Goal: Information Seeking & Learning: Learn about a topic

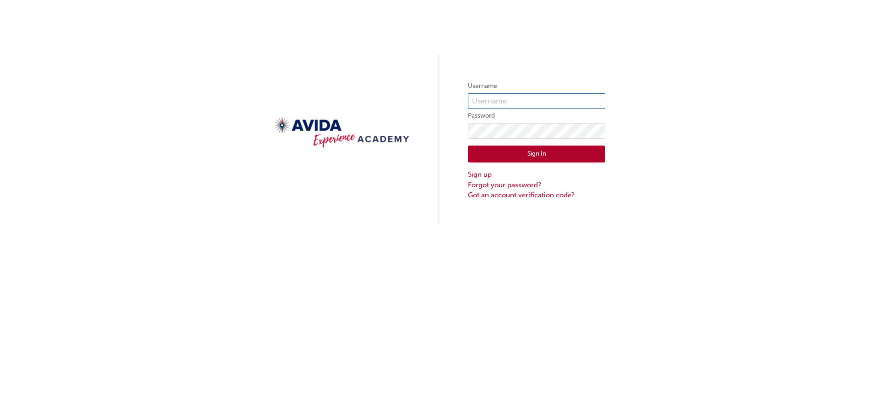
type input "rshillingford"
click at [562, 154] on button "Sign In" at bounding box center [536, 154] width 137 height 17
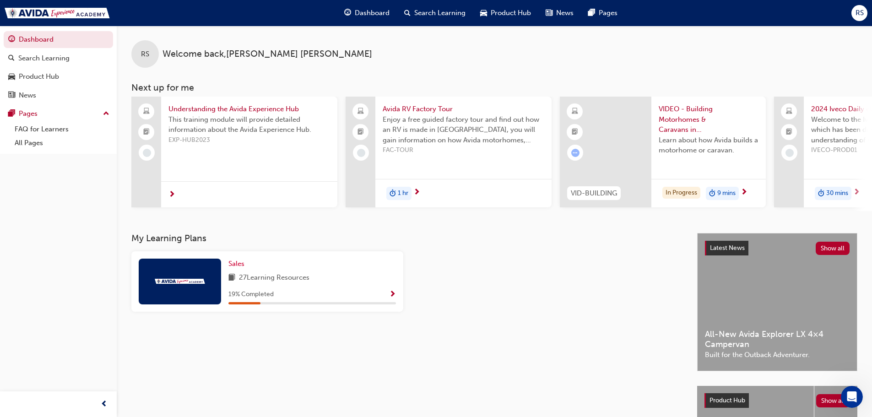
click at [391, 298] on span "Show Progress" at bounding box center [392, 295] width 7 height 8
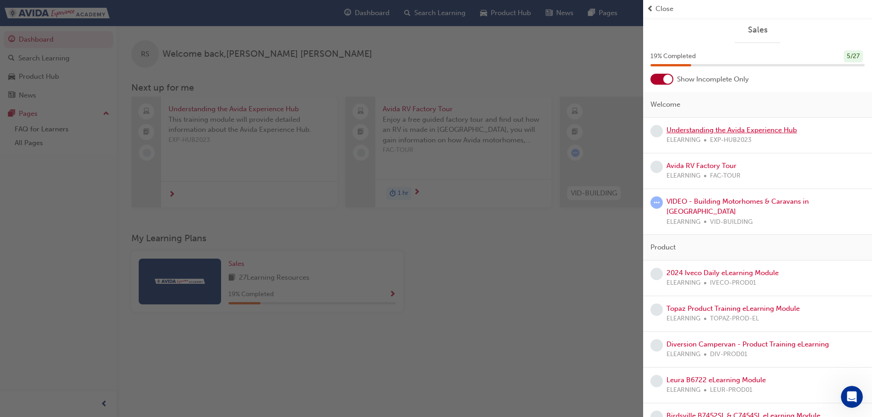
click at [698, 128] on link "Understanding the Avida Experience Hub" at bounding box center [732, 130] width 130 height 8
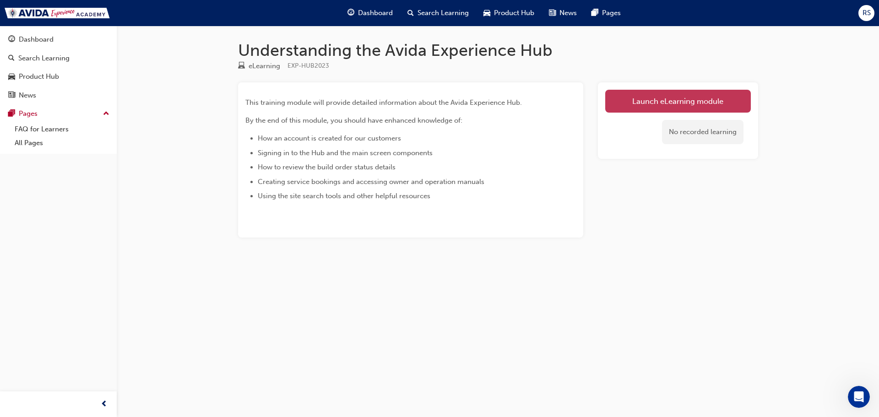
click at [687, 101] on link "Launch eLearning module" at bounding box center [678, 101] width 146 height 23
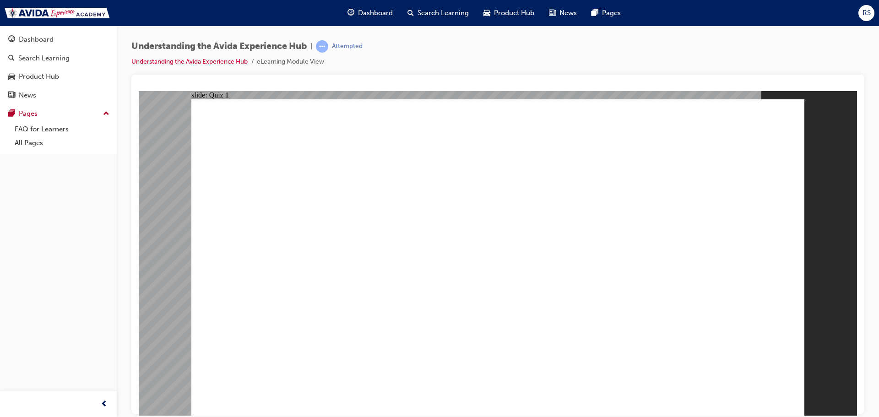
radio input "false"
radio input "true"
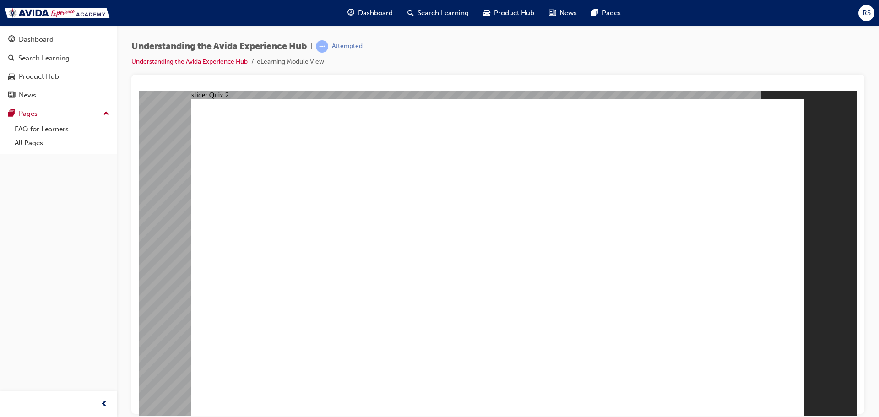
radio input "true"
checkbox input "true"
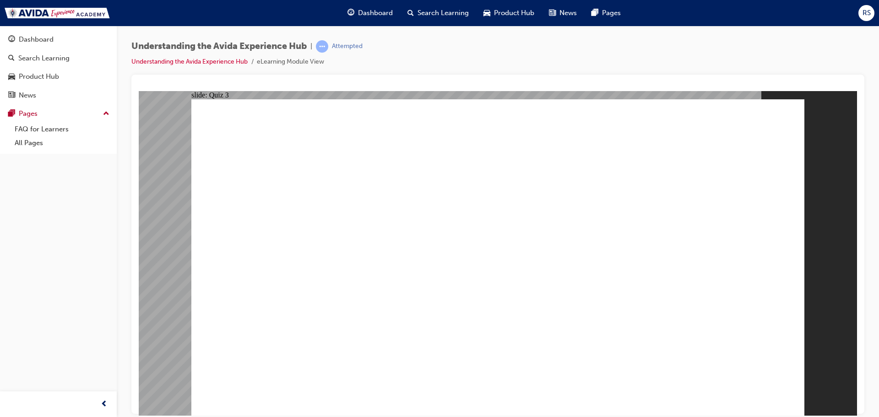
checkbox input "true"
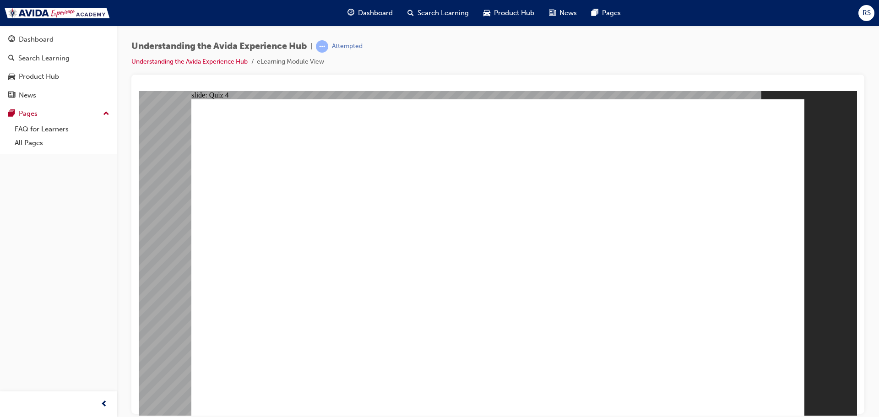
checkbox input "true"
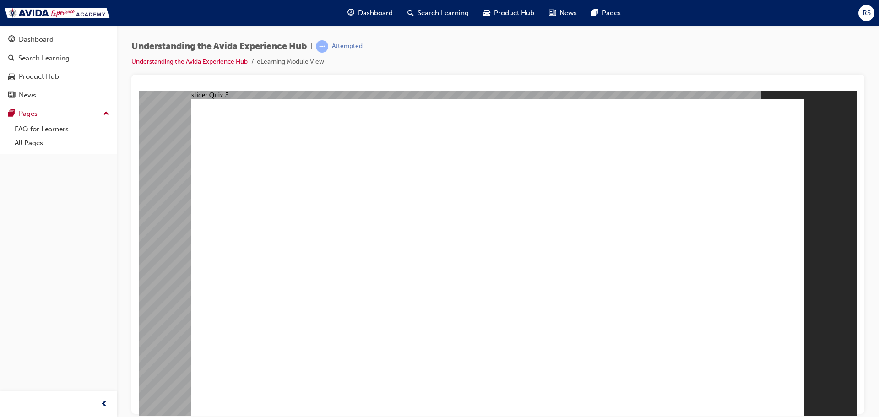
radio input "true"
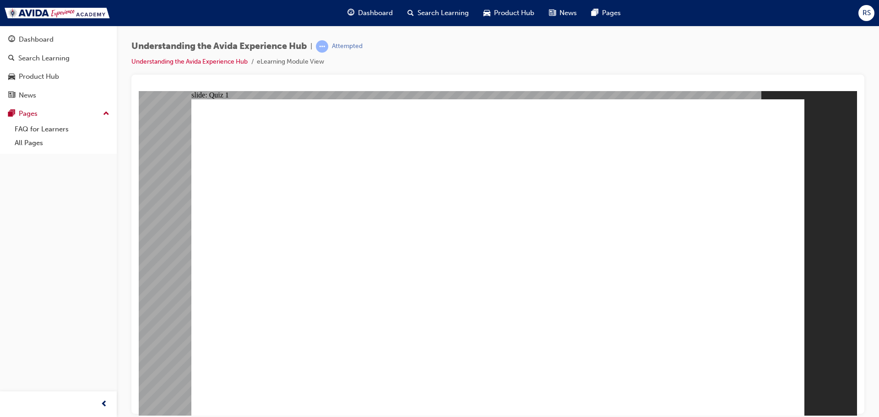
radio input "true"
radio input "false"
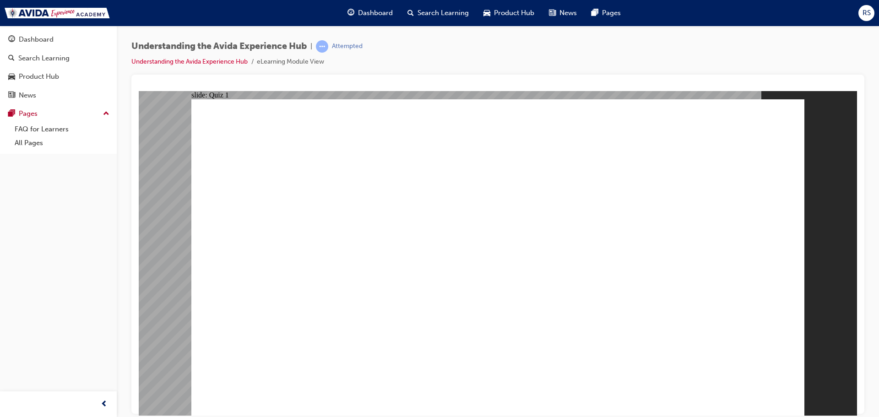
radio input "false"
radio input "true"
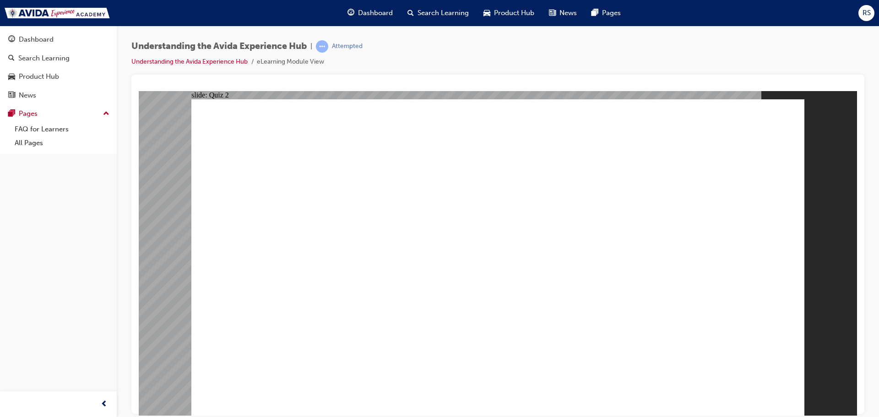
checkbox input "true"
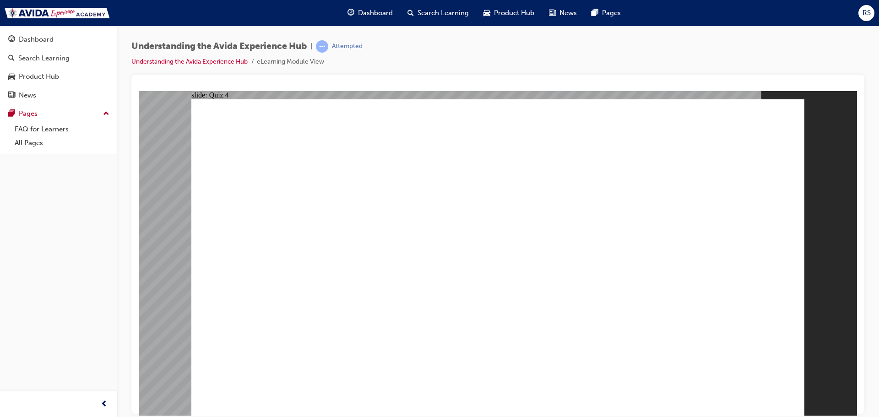
checkbox input "true"
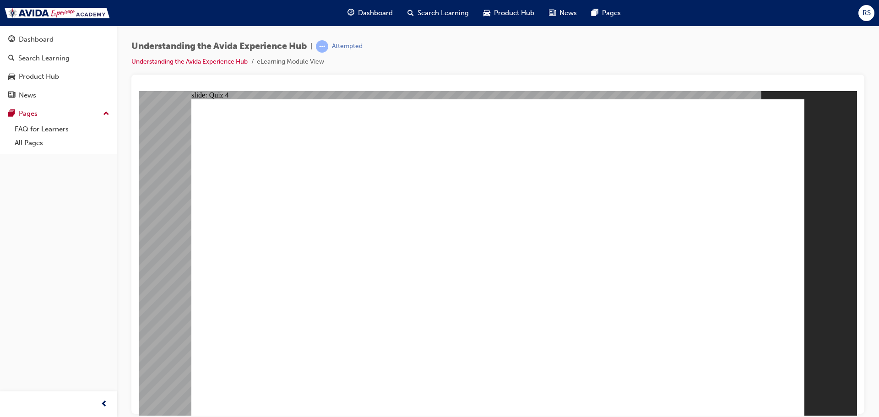
checkbox input "true"
radio input "true"
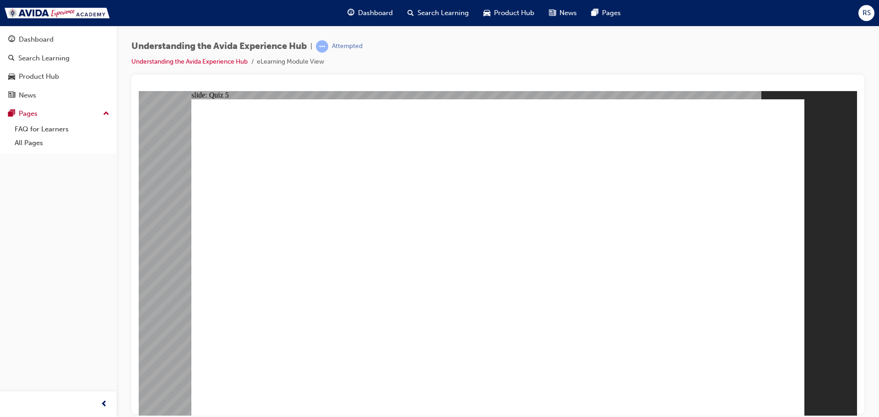
radio input "true"
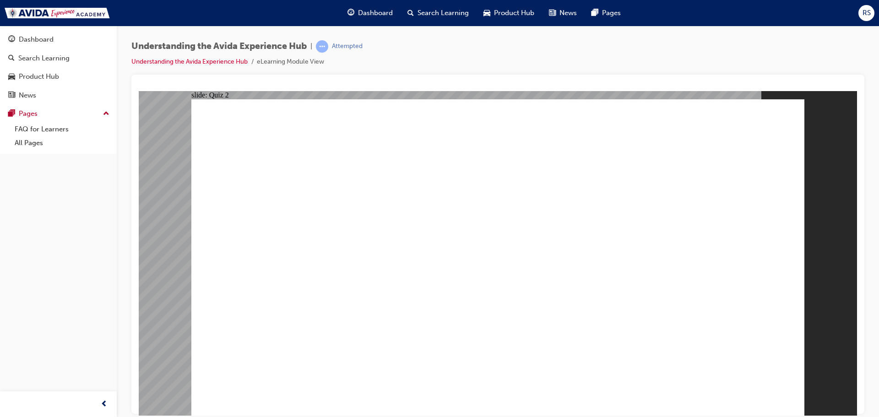
radio input "true"
checkbox input "true"
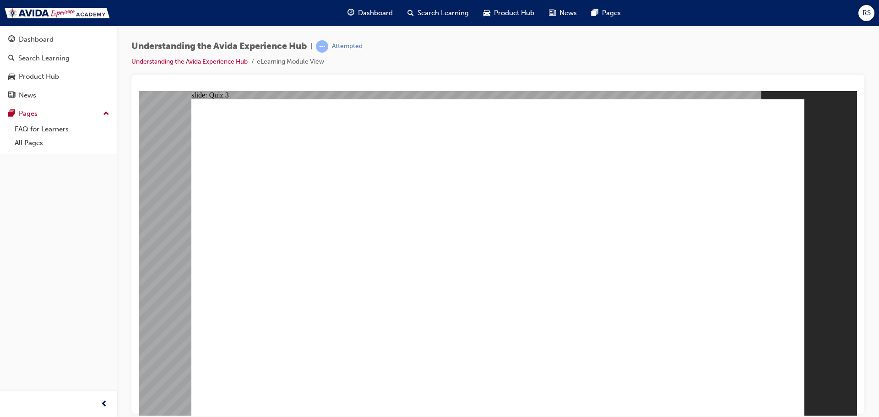
checkbox input "true"
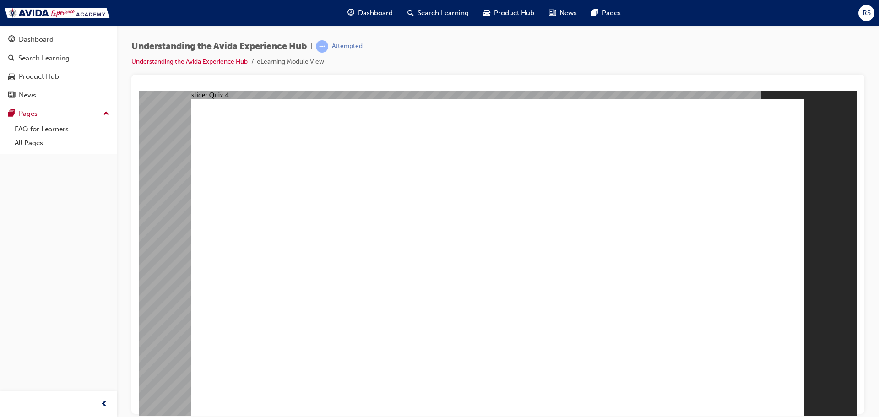
checkbox input "true"
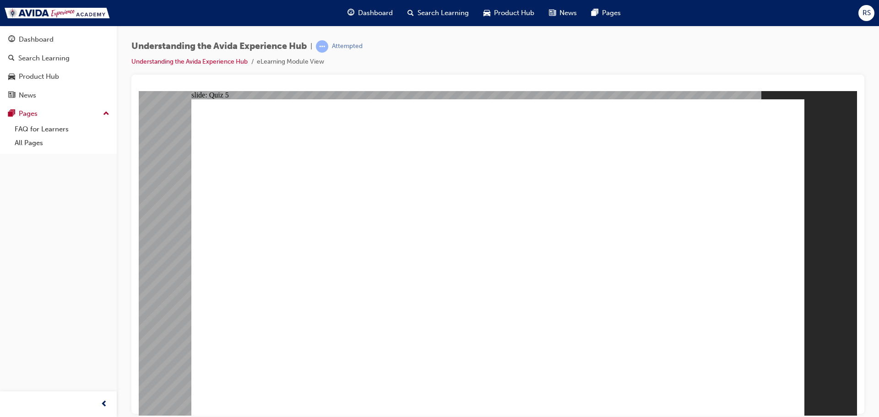
radio input "true"
click at [203, 59] on link "Understanding the Avida Experience Hub" at bounding box center [189, 62] width 116 height 8
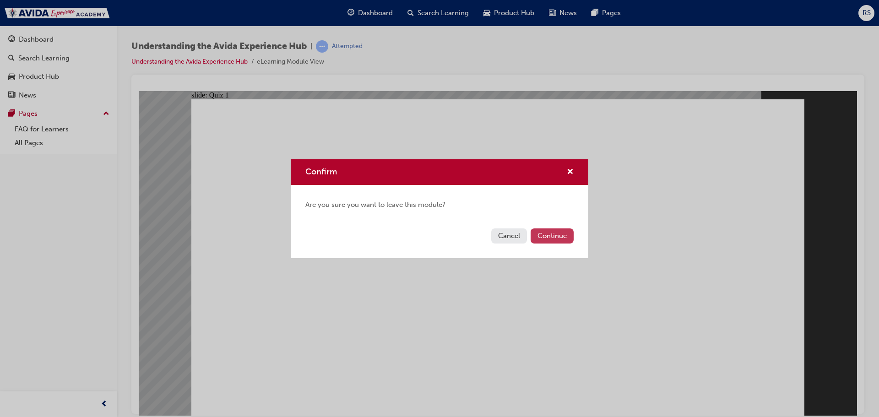
click at [556, 236] on button "Continue" at bounding box center [552, 235] width 43 height 15
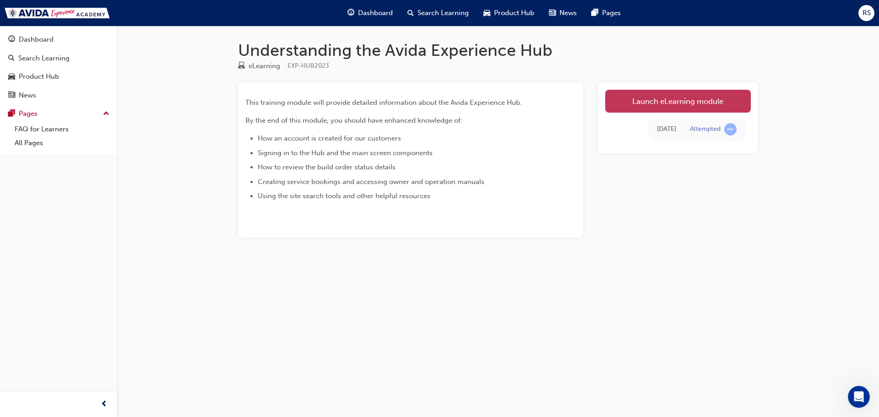
click at [637, 98] on link "Launch eLearning module" at bounding box center [678, 101] width 146 height 23
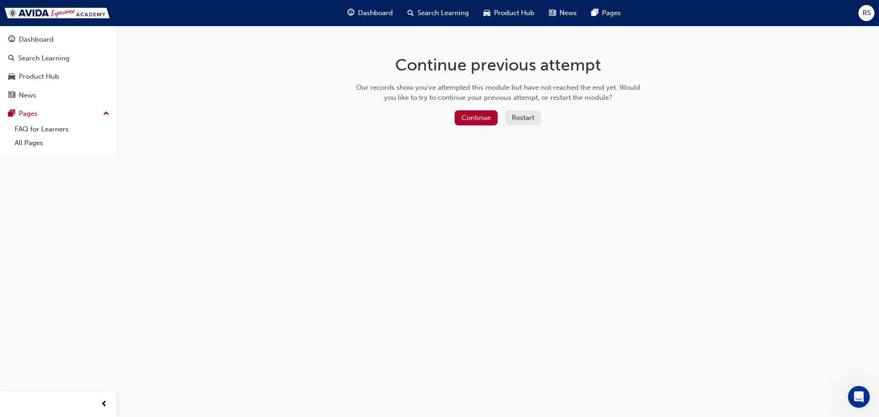
click at [524, 120] on button "Restart" at bounding box center [523, 117] width 36 height 15
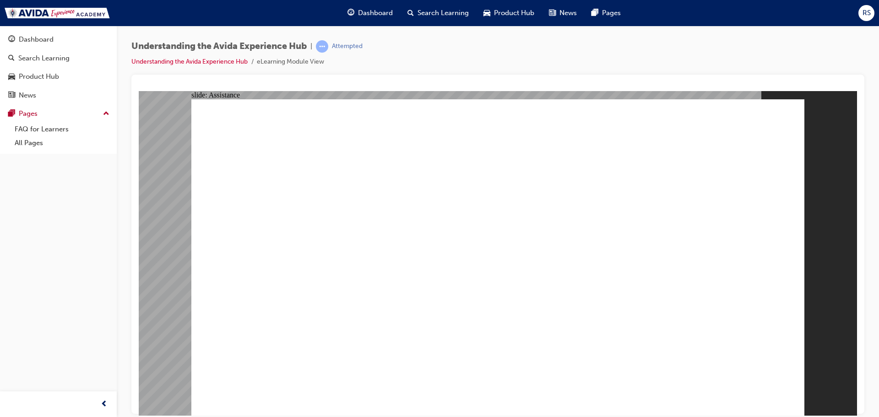
drag, startPoint x: 570, startPoint y: 322, endPoint x: 641, endPoint y: 318, distance: 71.5
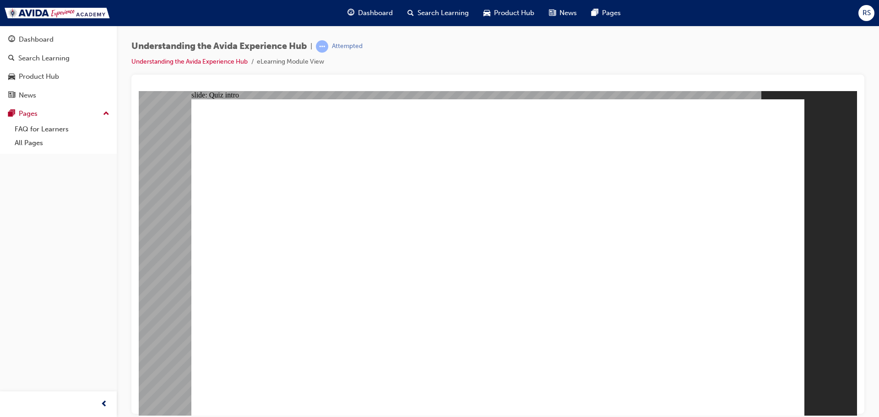
radio input "true"
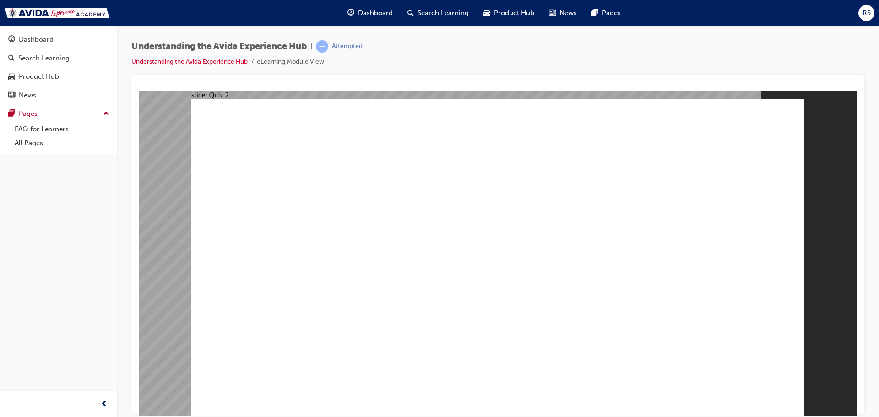
radio input "true"
checkbox input "true"
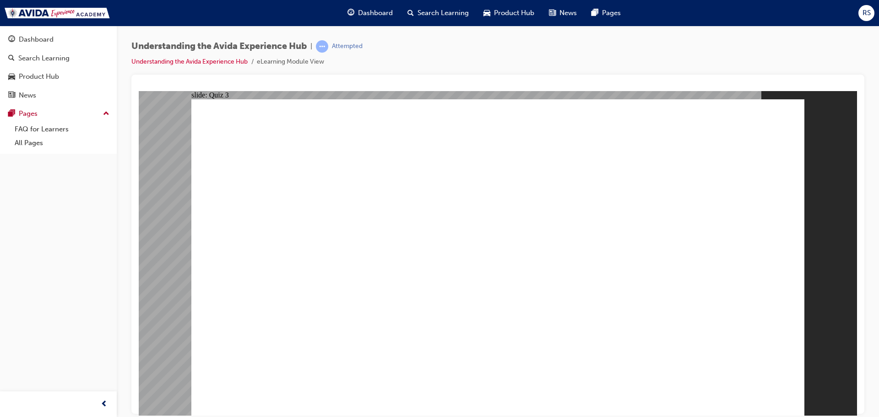
checkbox input "true"
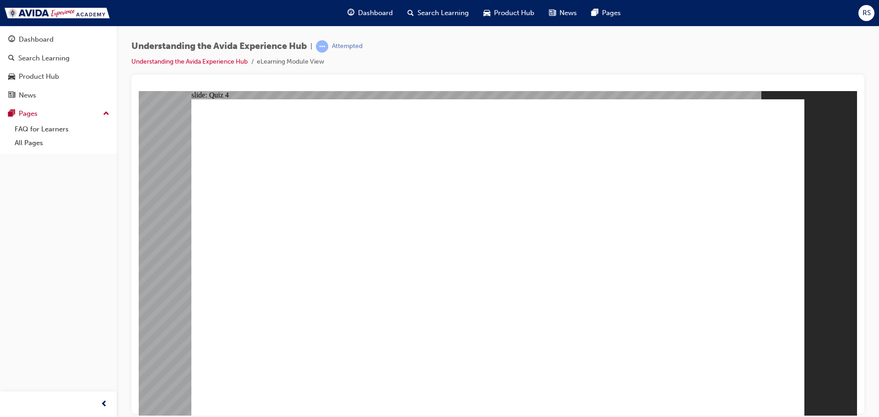
checkbox input "true"
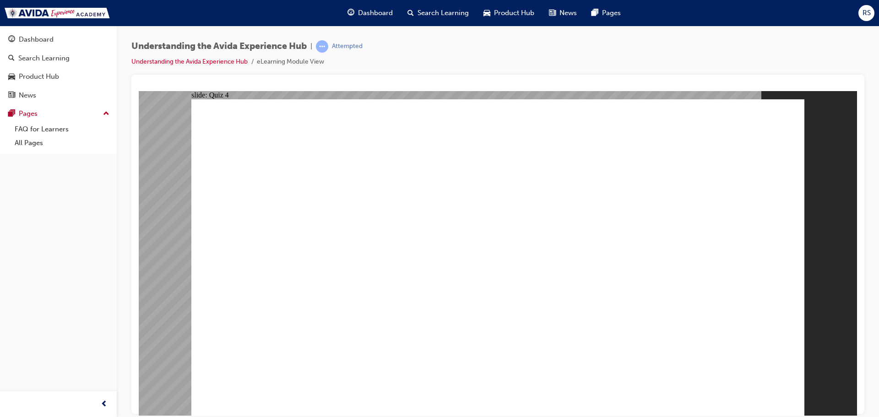
checkbox input "true"
radio input "true"
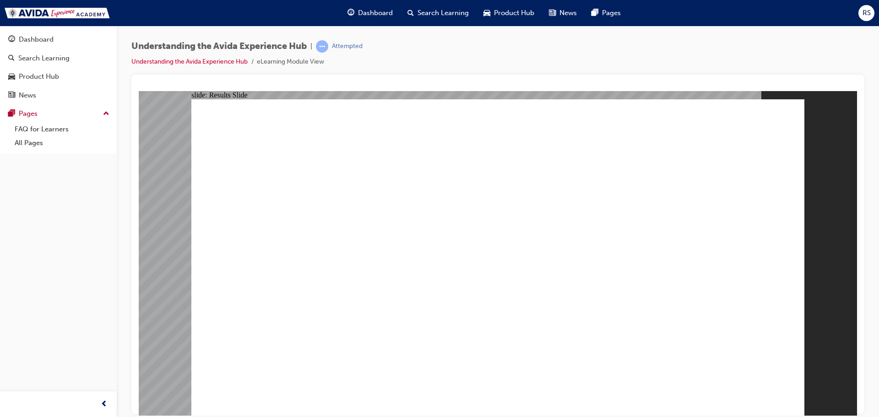
radio input "true"
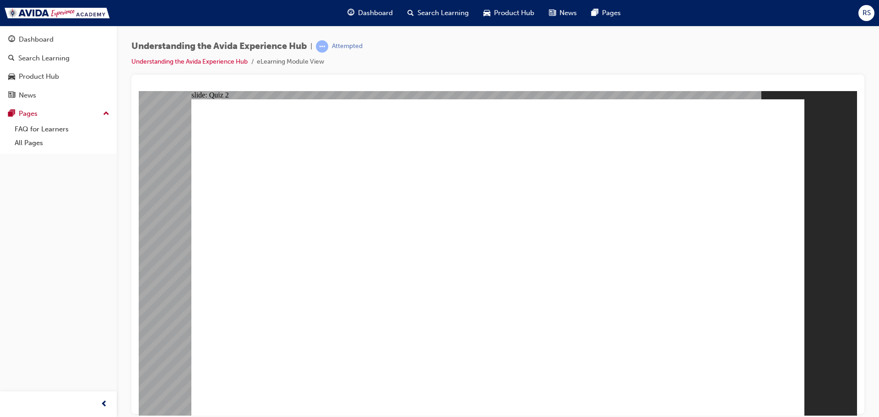
radio input "true"
checkbox input "true"
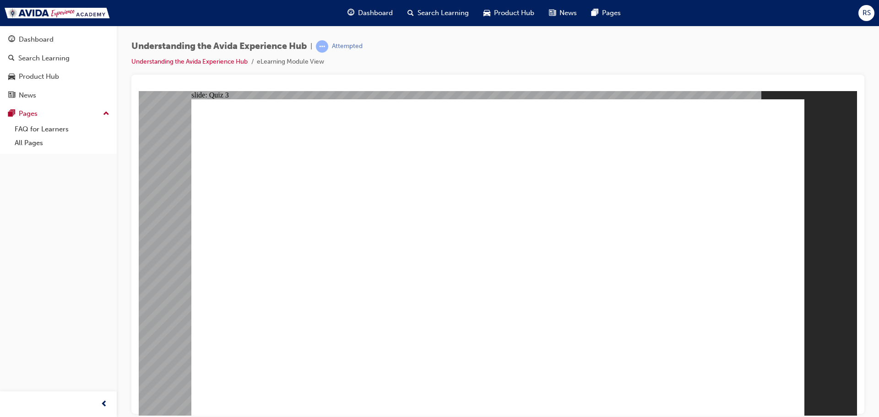
checkbox input "true"
checkbox input "false"
drag, startPoint x: 315, startPoint y: 229, endPoint x: 319, endPoint y: 216, distance: 13.8
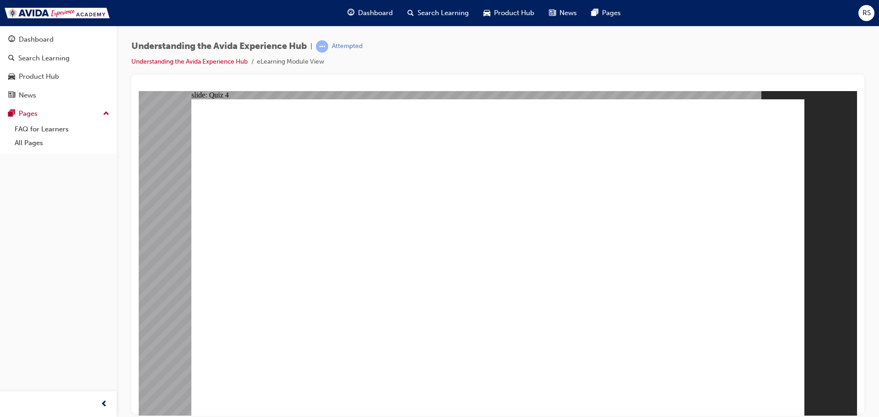
checkbox input "true"
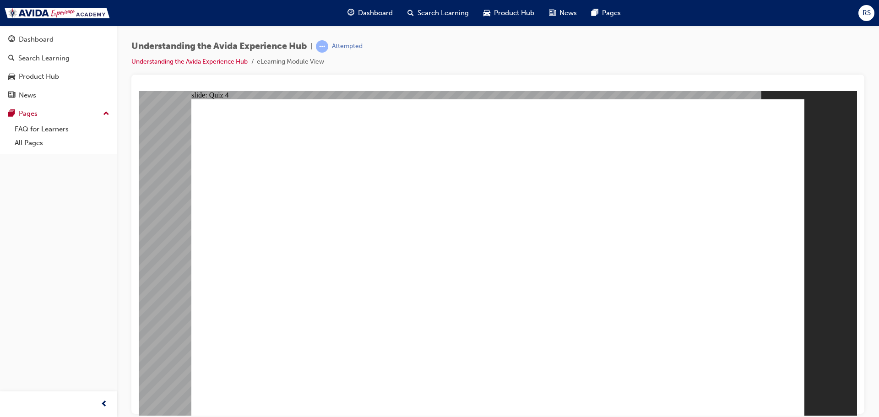
checkbox input "true"
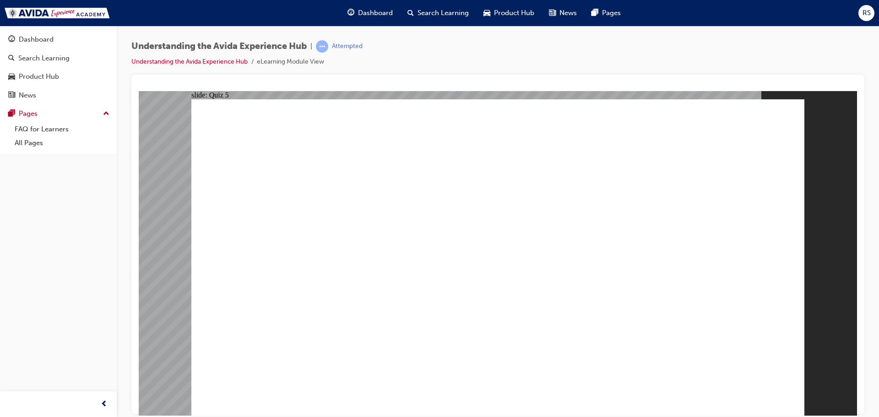
radio input "true"
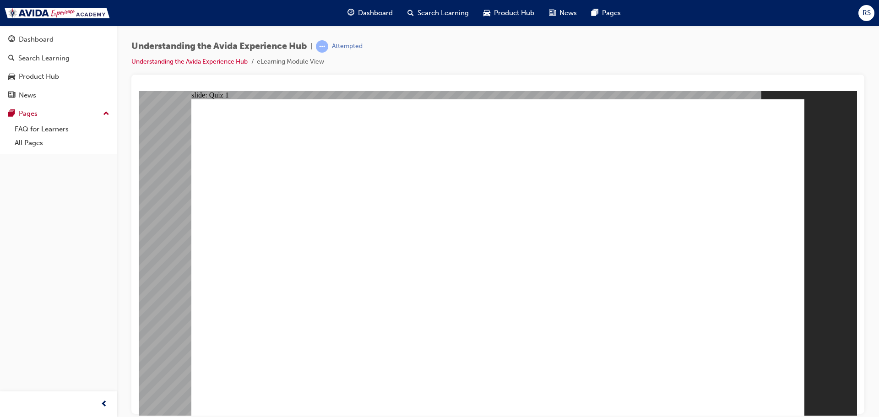
radio input "true"
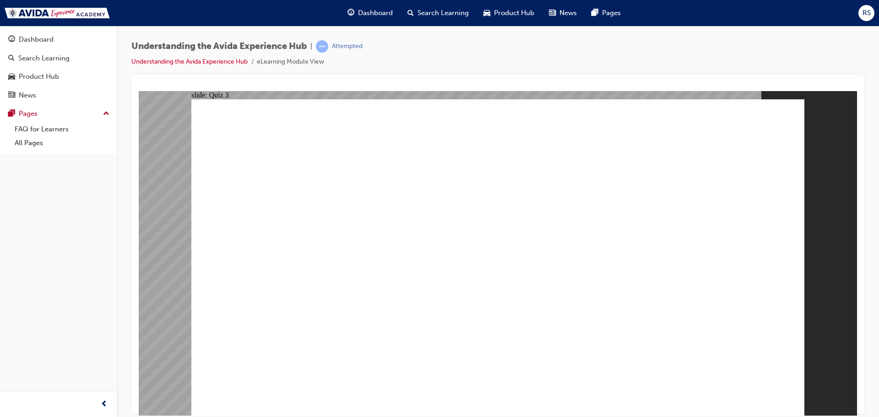
checkbox input "true"
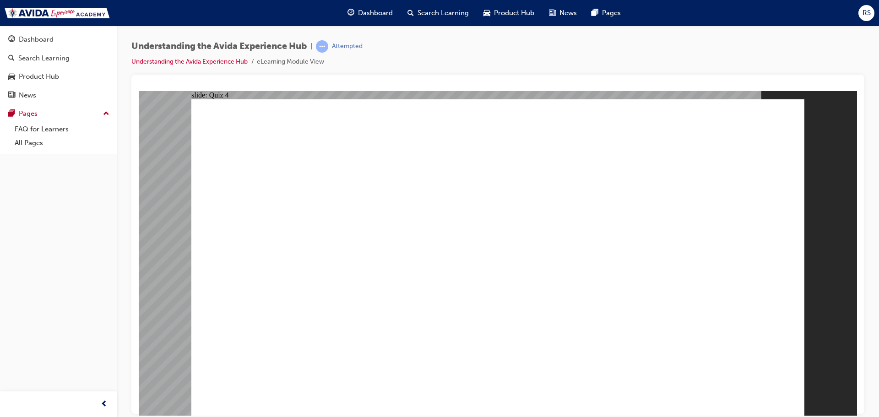
checkbox input "true"
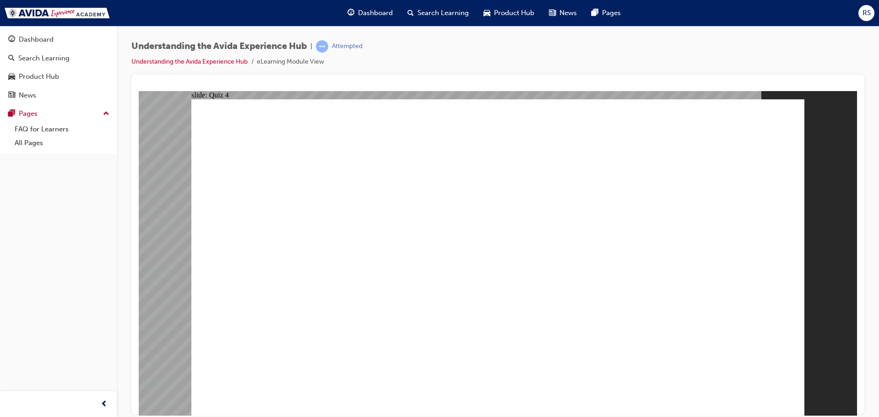
checkbox input "true"
radio input "true"
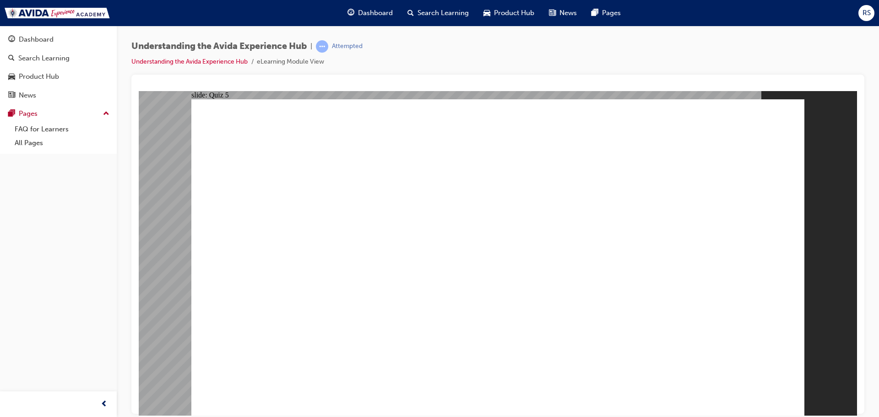
radio input "false"
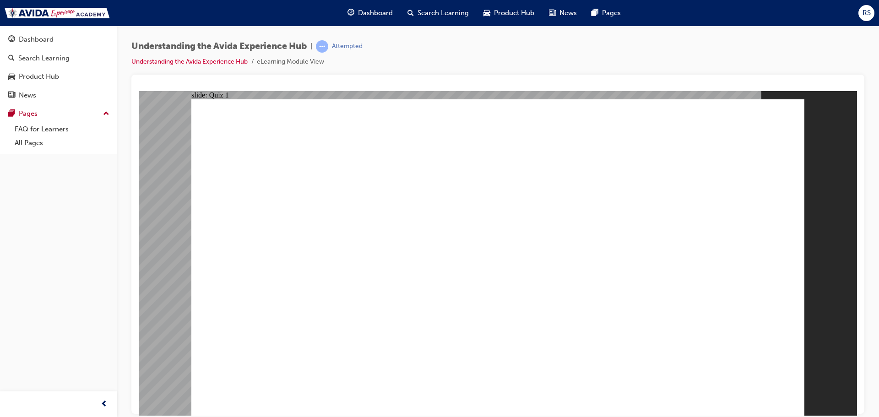
radio input "true"
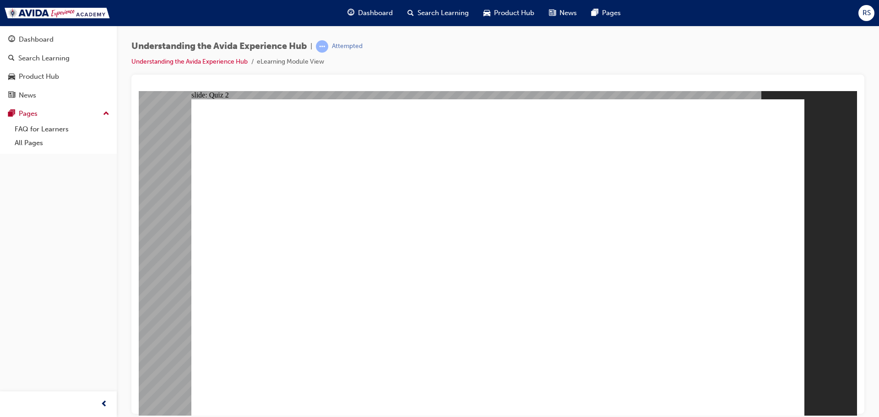
radio input "true"
checkbox input "true"
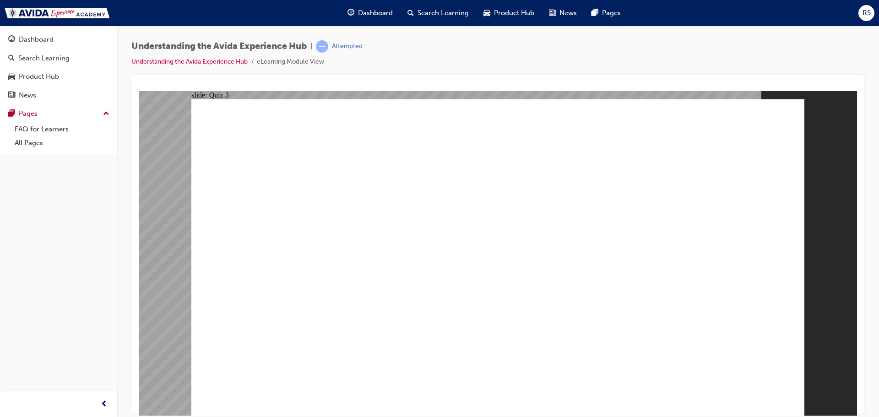
checkbox input "true"
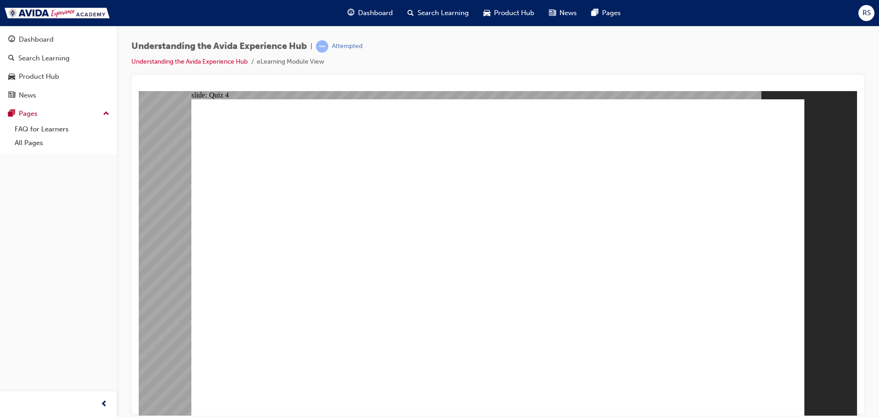
checkbox input "true"
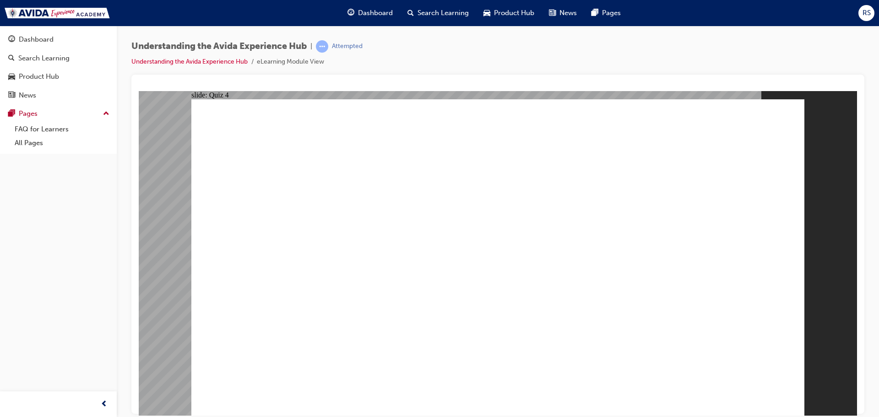
radio input "true"
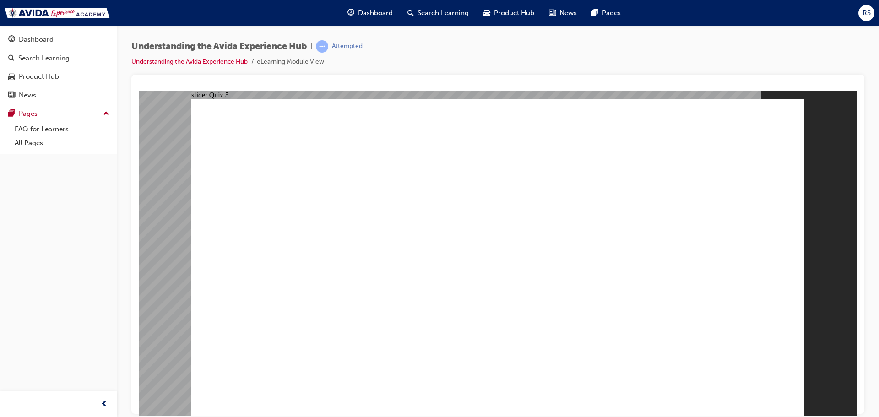
radio input "true"
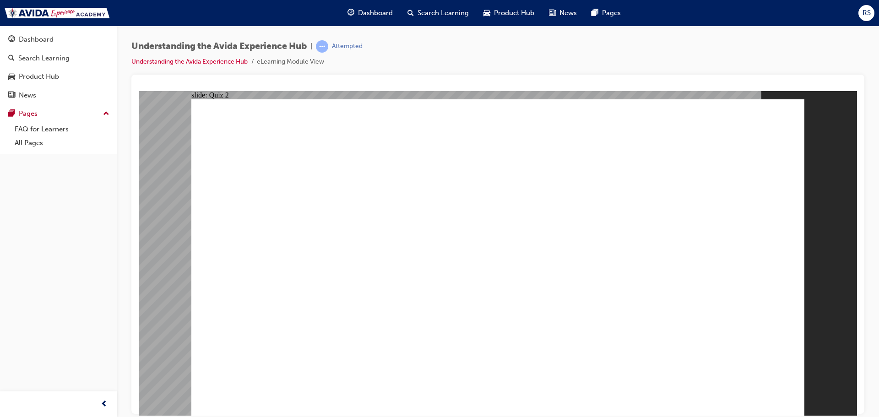
radio input "false"
radio input "true"
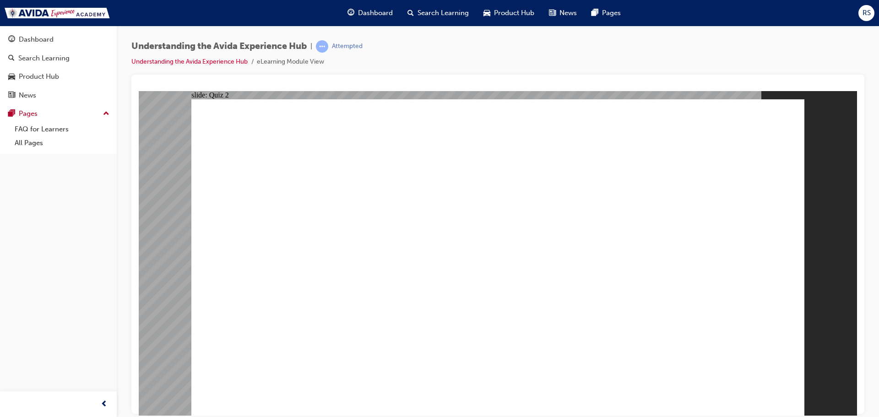
radio input "true"
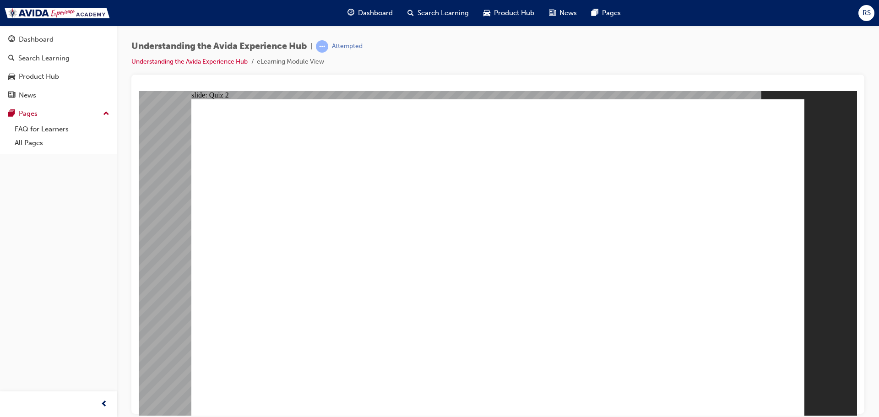
radio input "false"
radio input "true"
checkbox input "true"
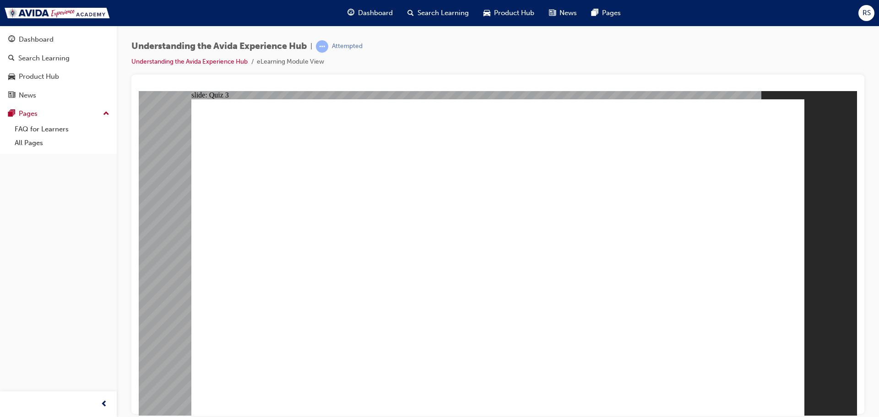
checkbox input "false"
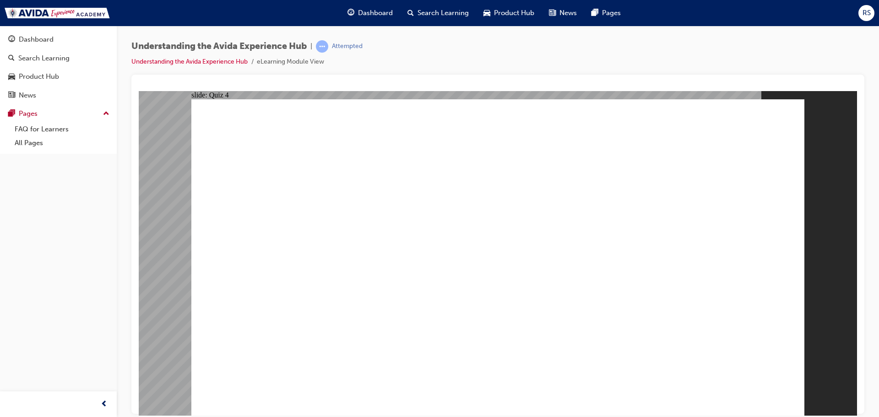
checkbox input "true"
drag, startPoint x: 371, startPoint y: 252, endPoint x: 374, endPoint y: 270, distance: 18.0
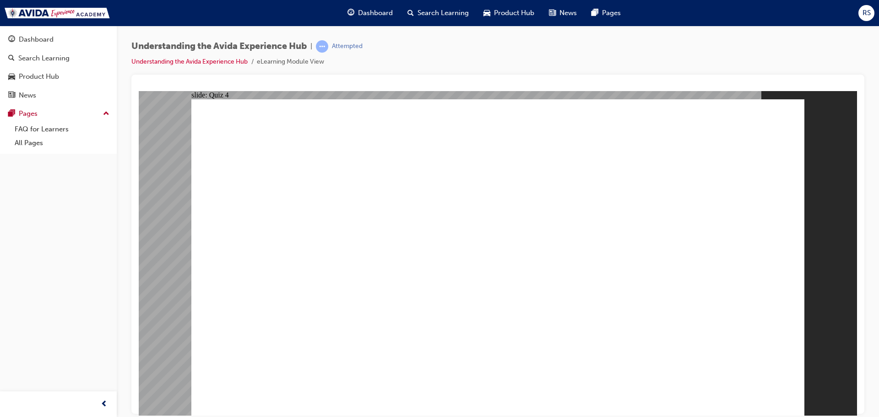
checkbox input "true"
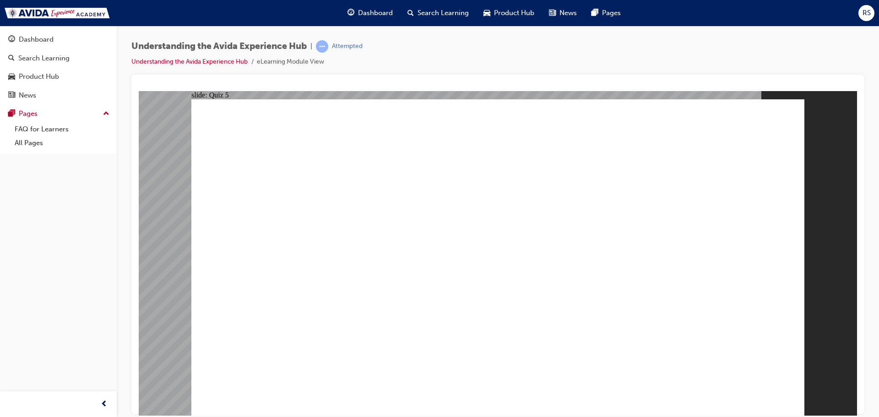
radio input "true"
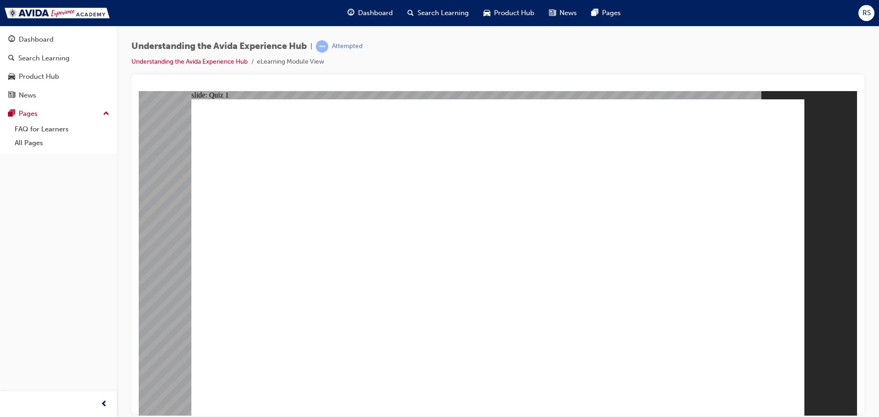
radio input "true"
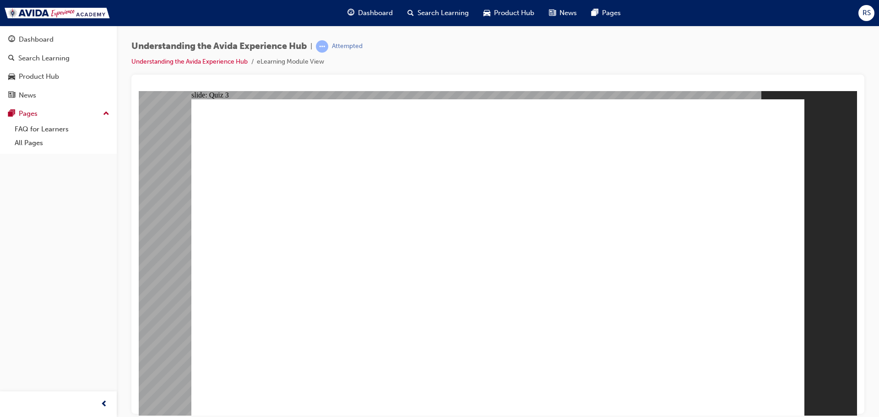
checkbox input "true"
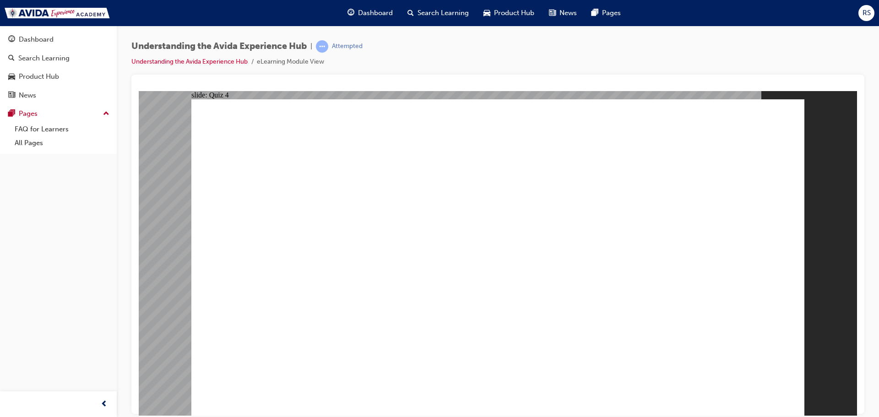
checkbox input "true"
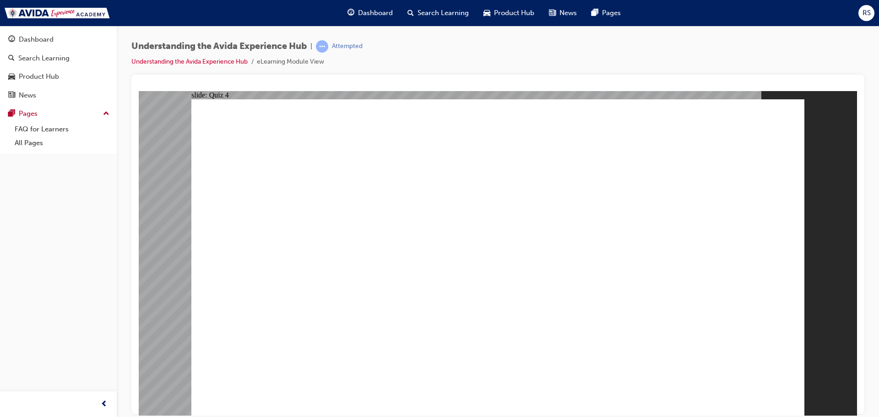
radio input "true"
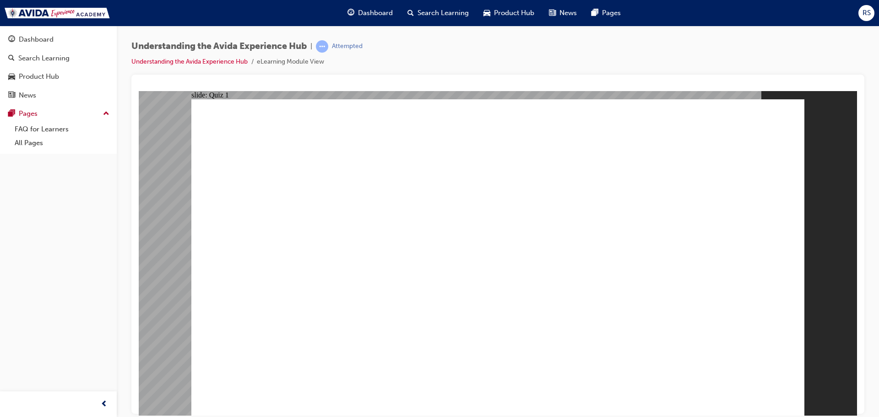
radio input "true"
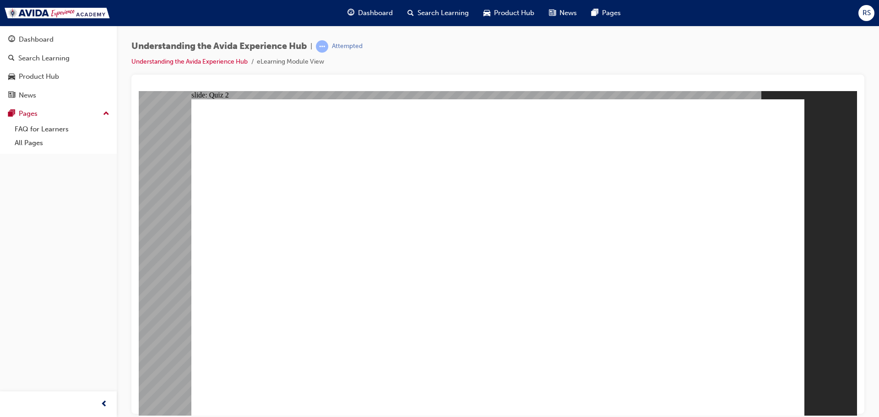
checkbox input "true"
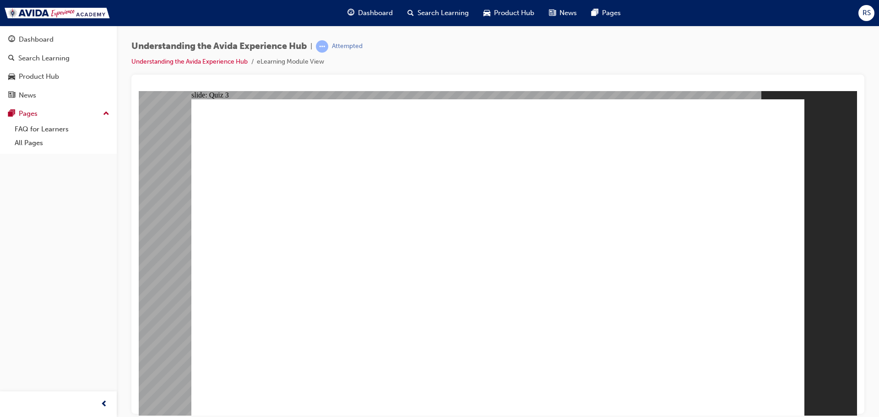
checkbox input "true"
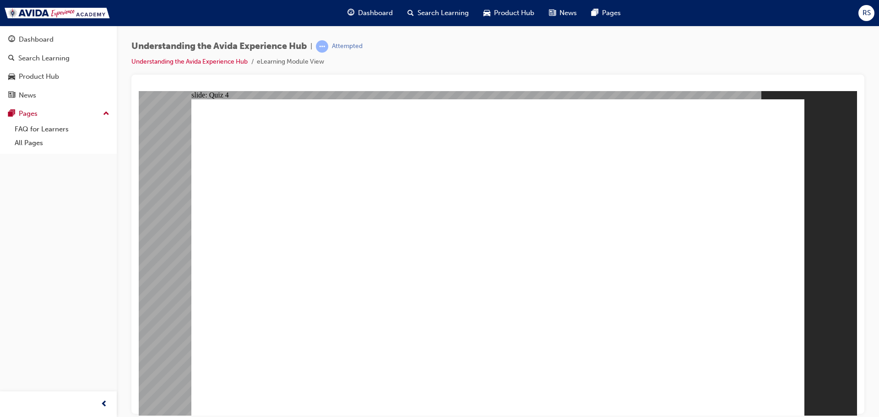
checkbox input "true"
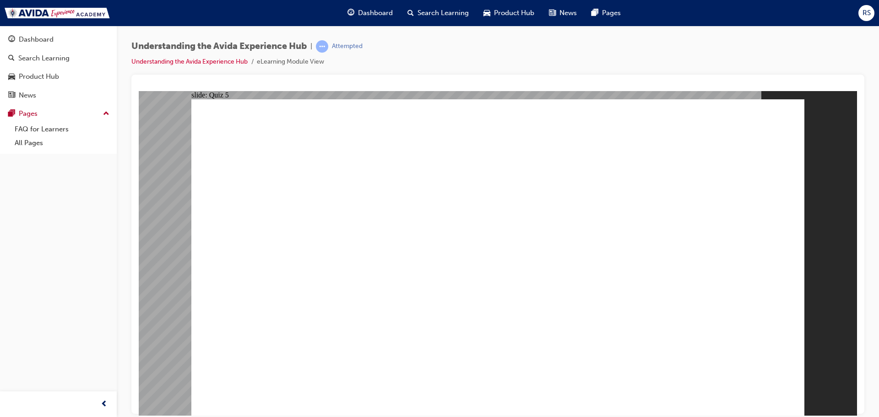
radio input "true"
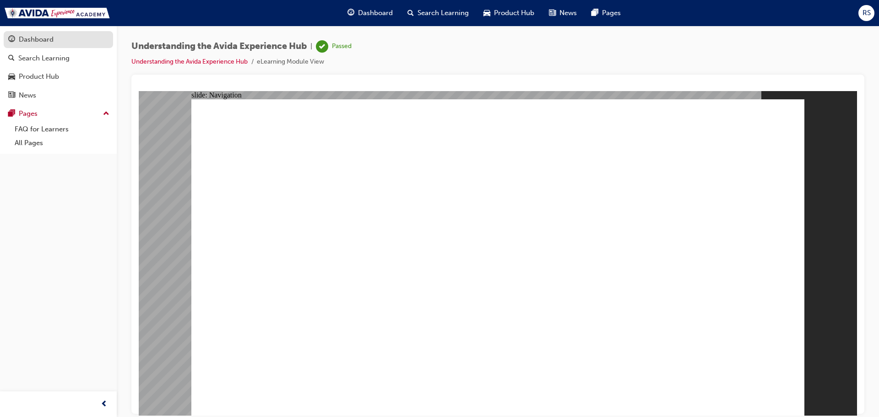
click at [40, 38] on div "Dashboard" at bounding box center [36, 39] width 35 height 11
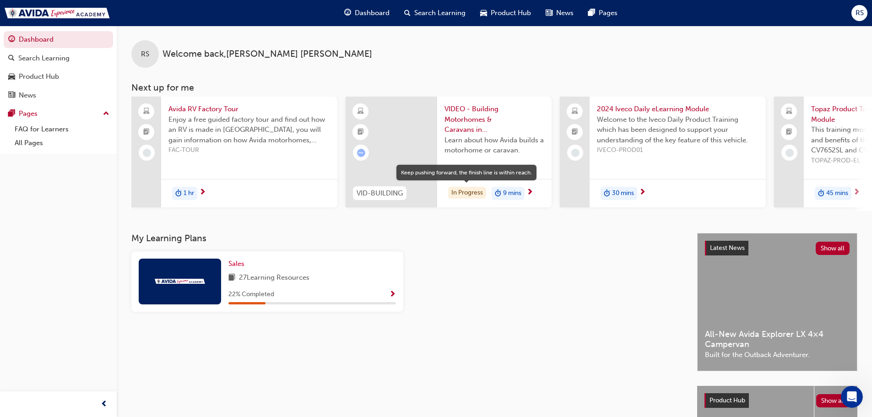
click at [467, 193] on div "In Progress" at bounding box center [467, 193] width 38 height 12
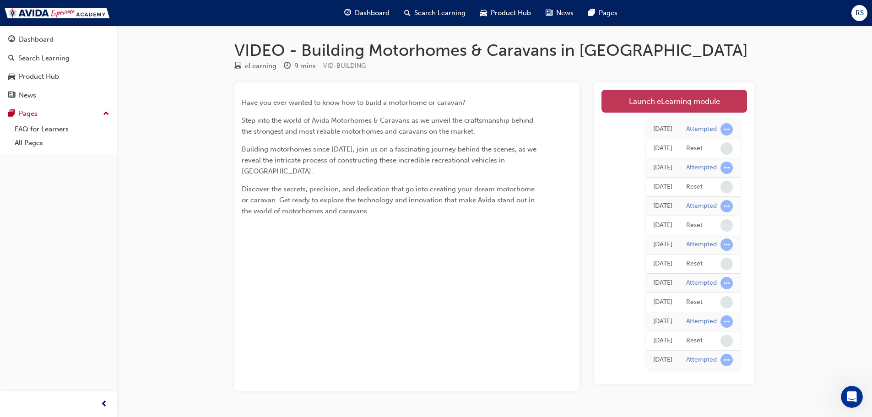
click at [648, 100] on link "Launch eLearning module" at bounding box center [675, 101] width 146 height 23
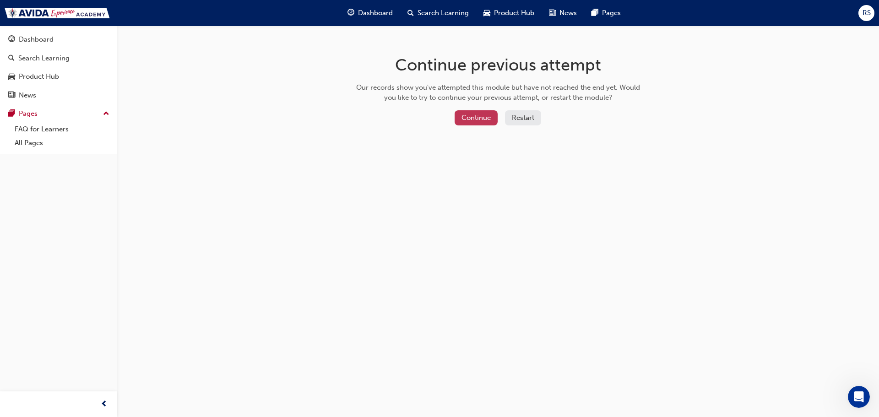
click at [477, 118] on button "Continue" at bounding box center [476, 117] width 43 height 15
